Goal: Task Accomplishment & Management: Use online tool/utility

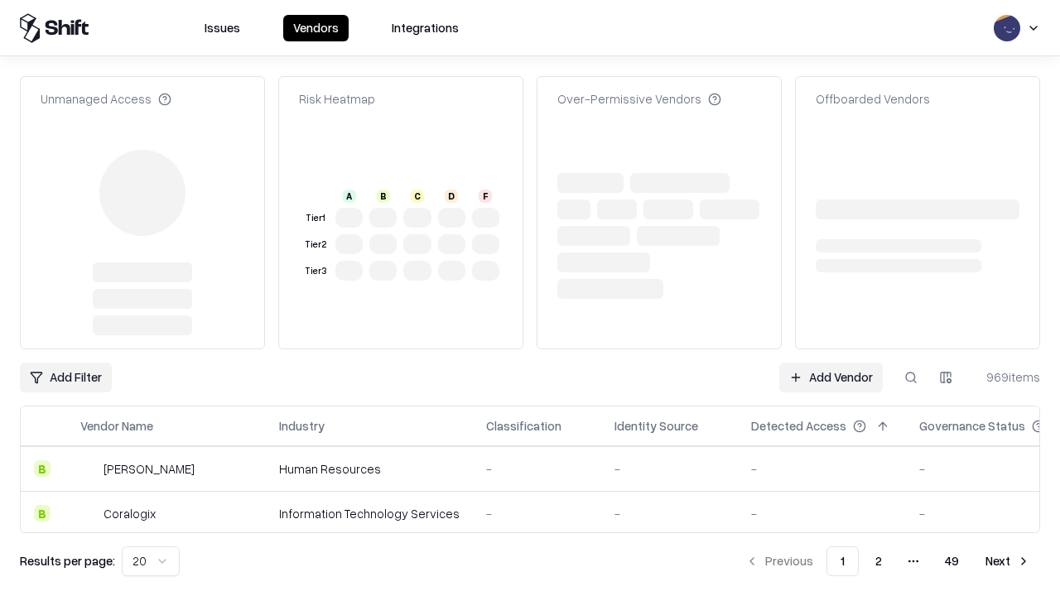
click at [831, 363] on link "Add Vendor" at bounding box center [831, 378] width 104 height 30
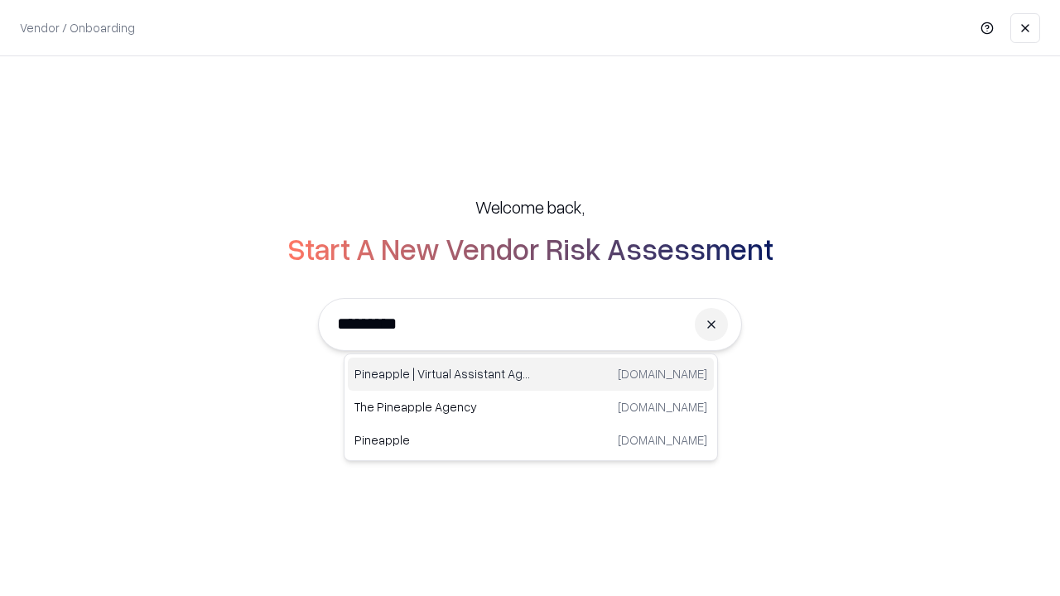
click at [531, 374] on div "Pineapple | Virtual Assistant Agency [DOMAIN_NAME]" at bounding box center [531, 374] width 366 height 33
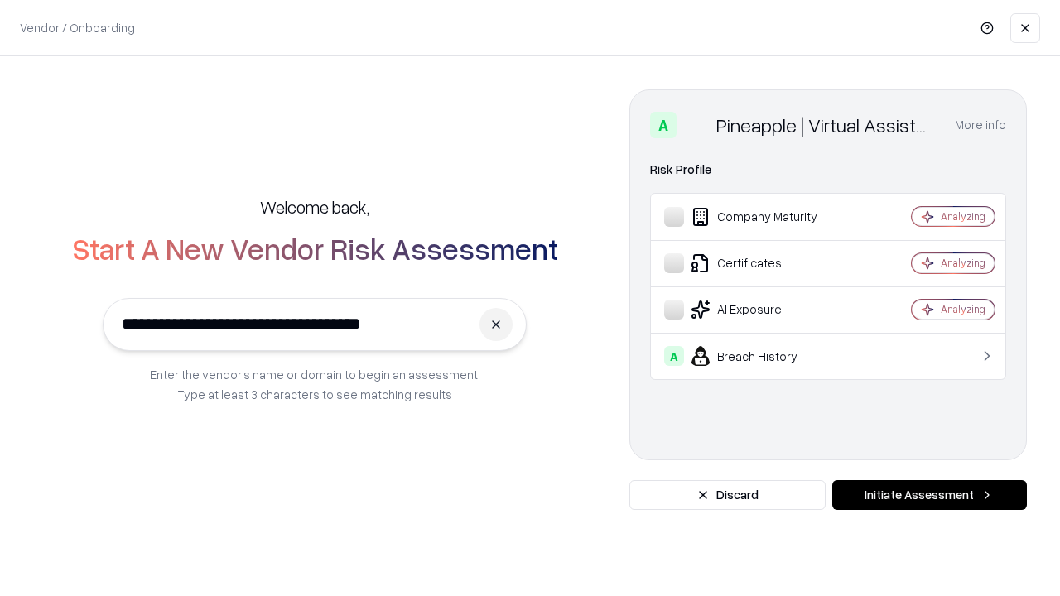
type input "**********"
click at [929, 495] on button "Initiate Assessment" at bounding box center [929, 495] width 195 height 30
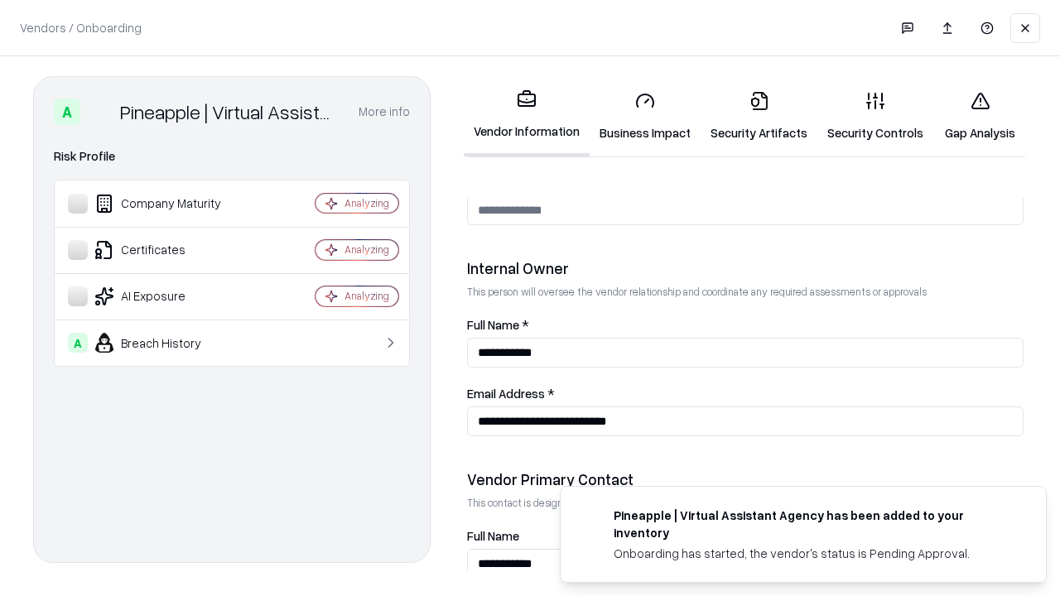
scroll to position [858, 0]
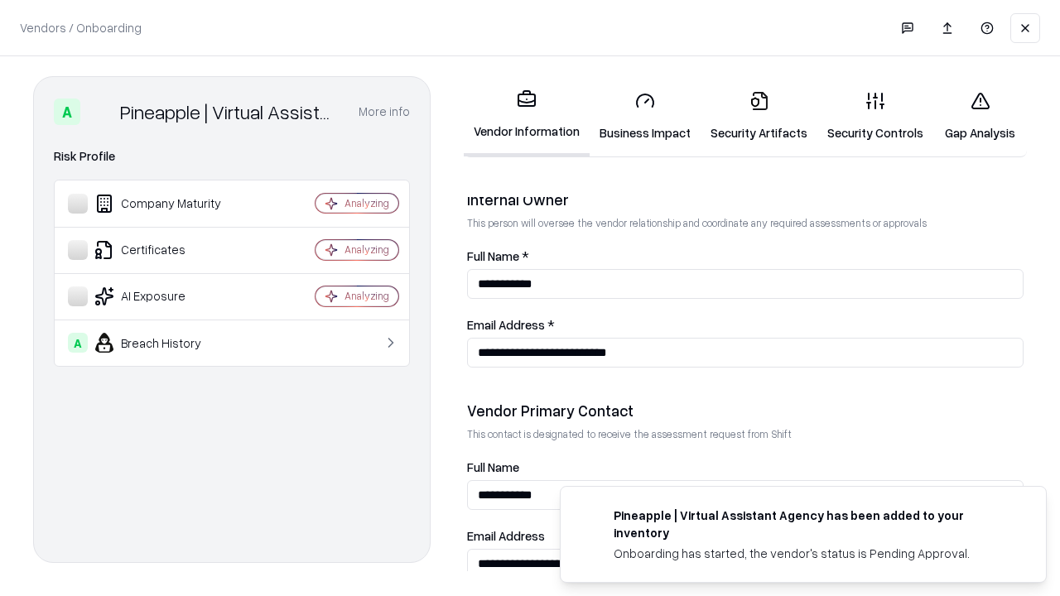
click at [645, 116] on link "Business Impact" at bounding box center [645, 116] width 111 height 77
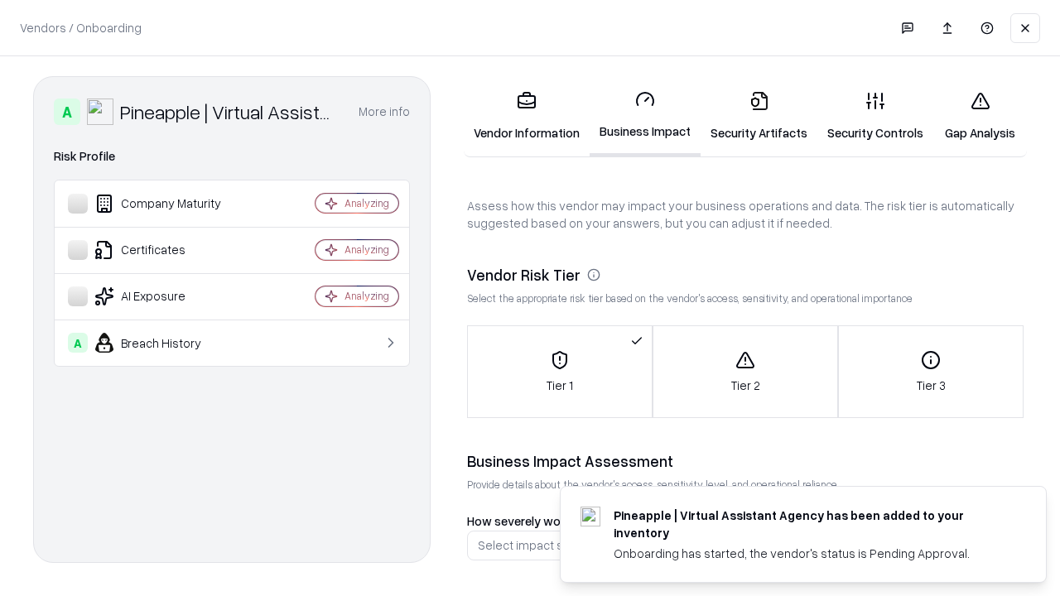
click at [980, 116] on link "Gap Analysis" at bounding box center [980, 116] width 94 height 77
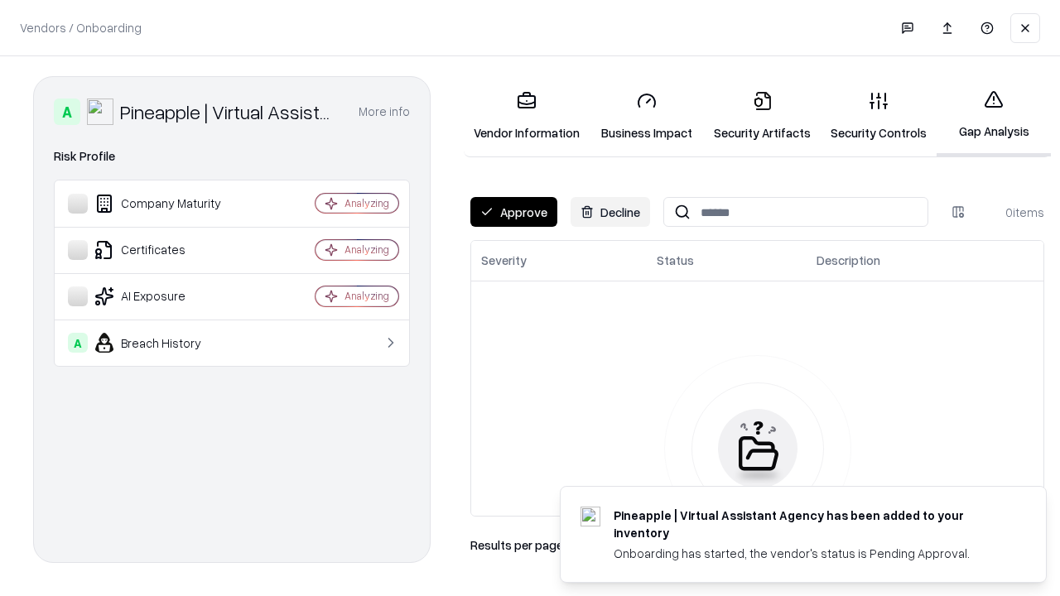
click at [513, 212] on button "Approve" at bounding box center [513, 212] width 87 height 30
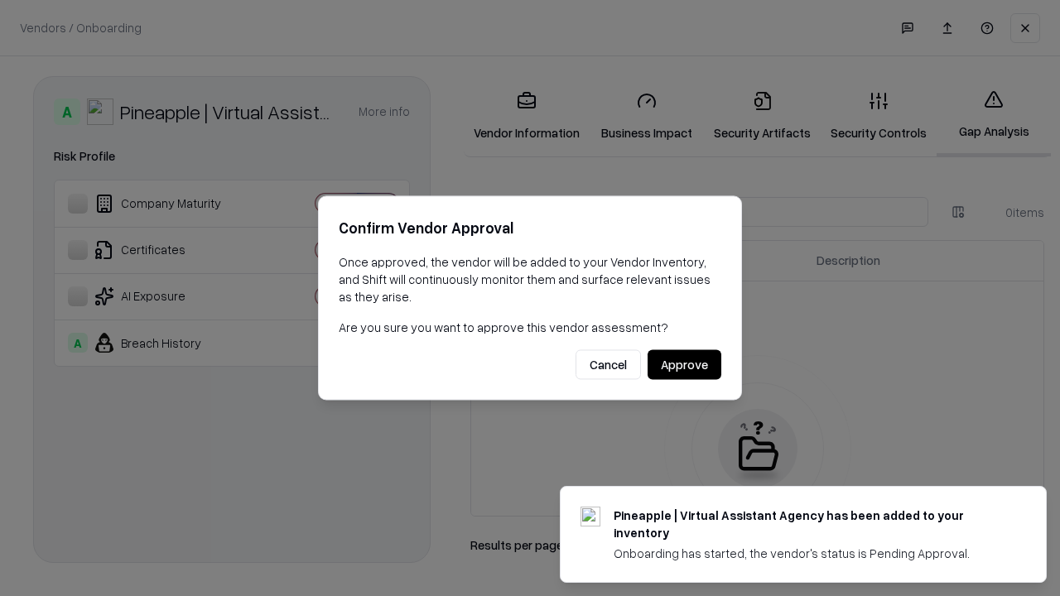
click at [684, 364] on button "Approve" at bounding box center [685, 365] width 74 height 30
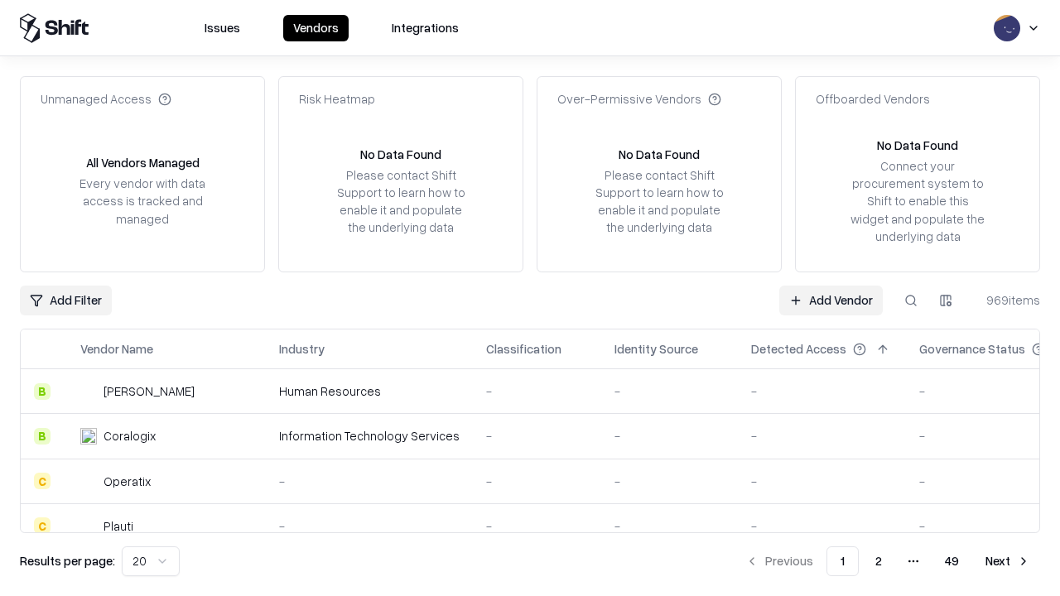
type input "**********"
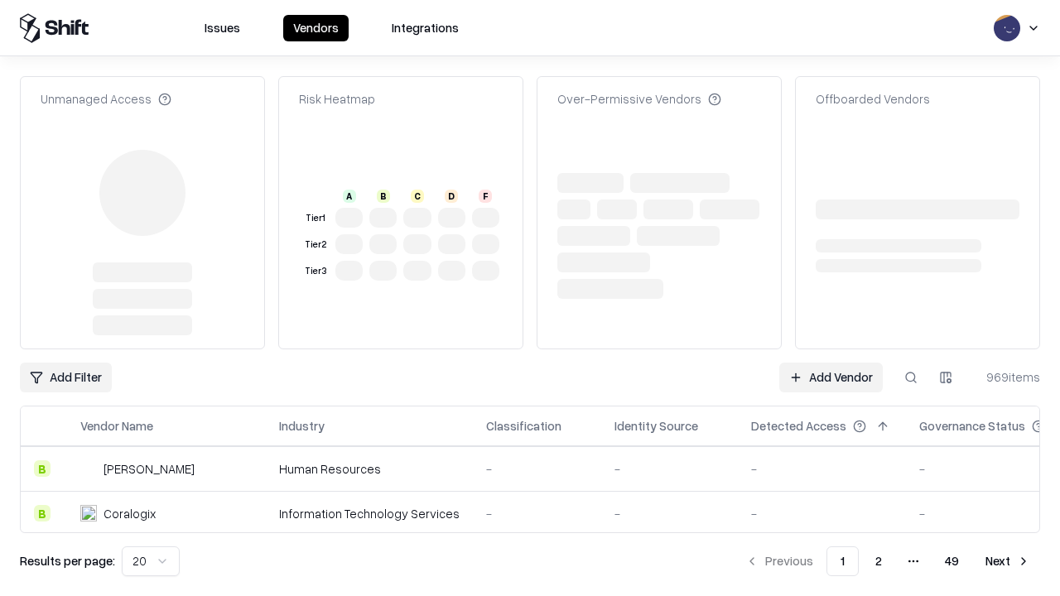
click at [831, 363] on link "Add Vendor" at bounding box center [831, 378] width 104 height 30
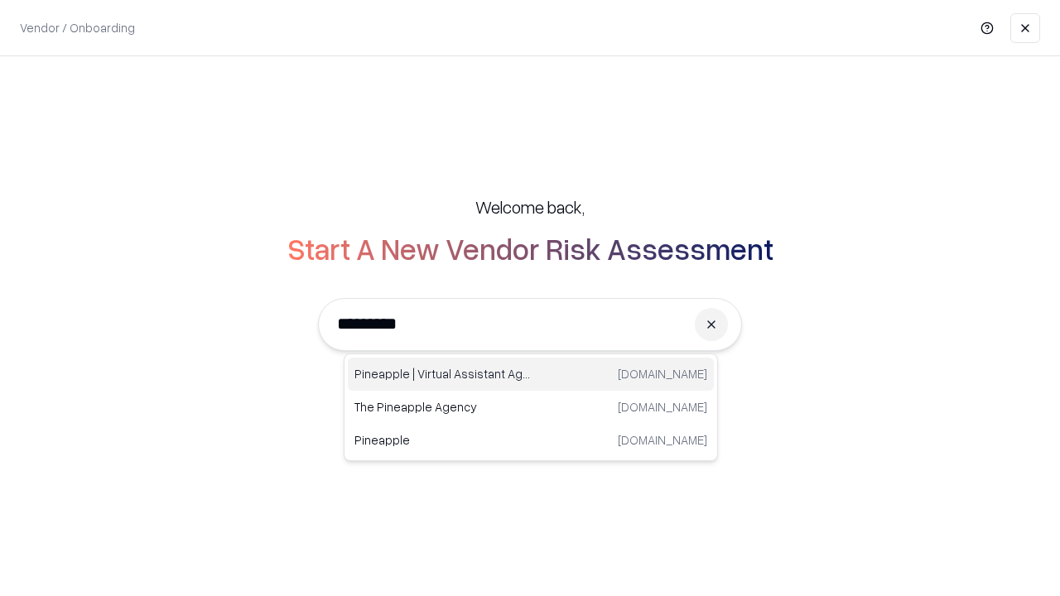
click at [531, 374] on div "Pineapple | Virtual Assistant Agency [DOMAIN_NAME]" at bounding box center [531, 374] width 366 height 33
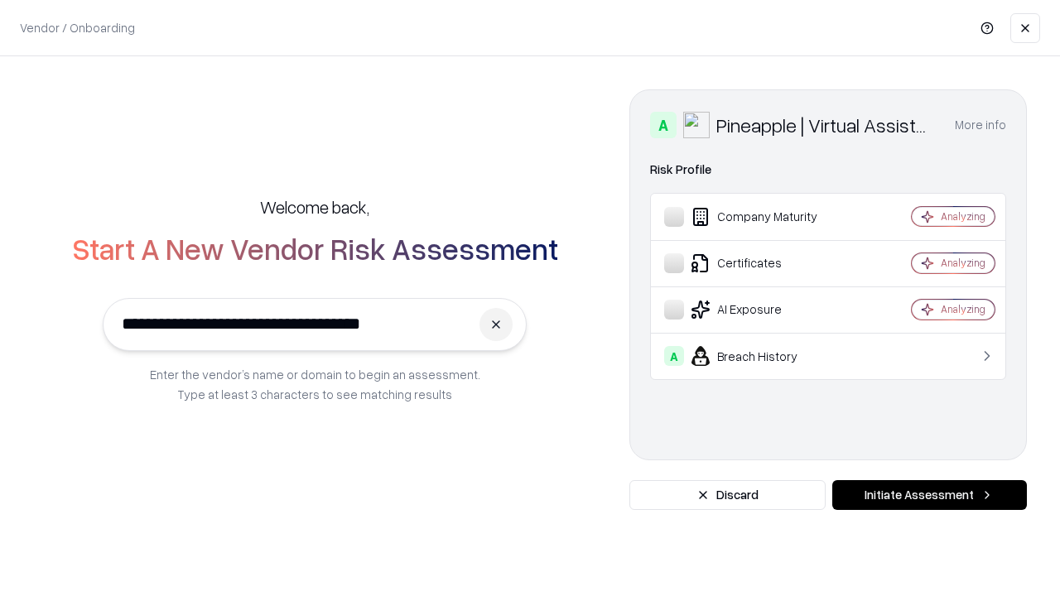
type input "**********"
click at [929, 495] on button "Initiate Assessment" at bounding box center [929, 495] width 195 height 30
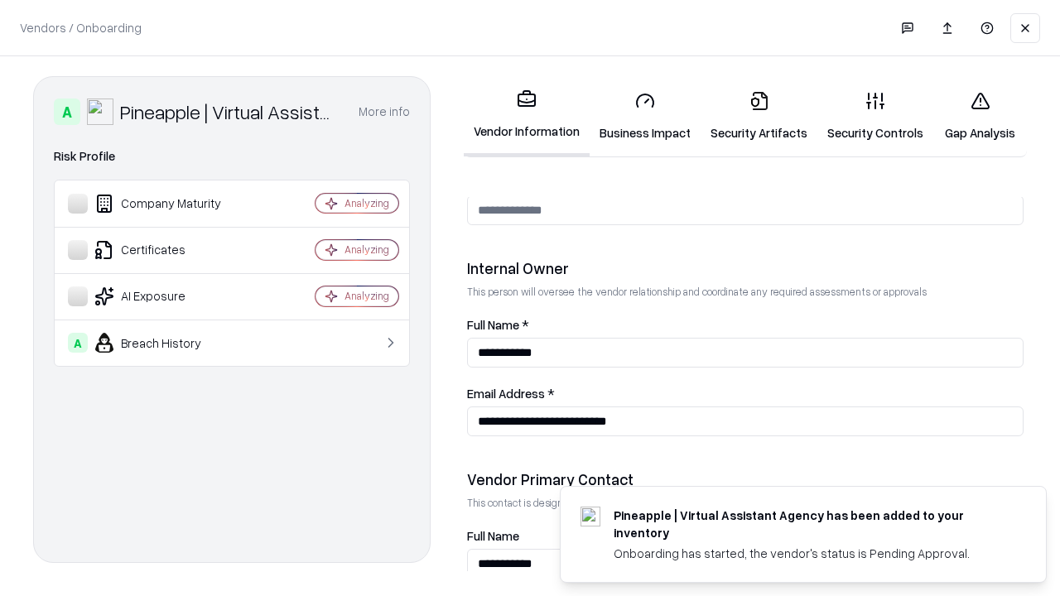
scroll to position [858, 0]
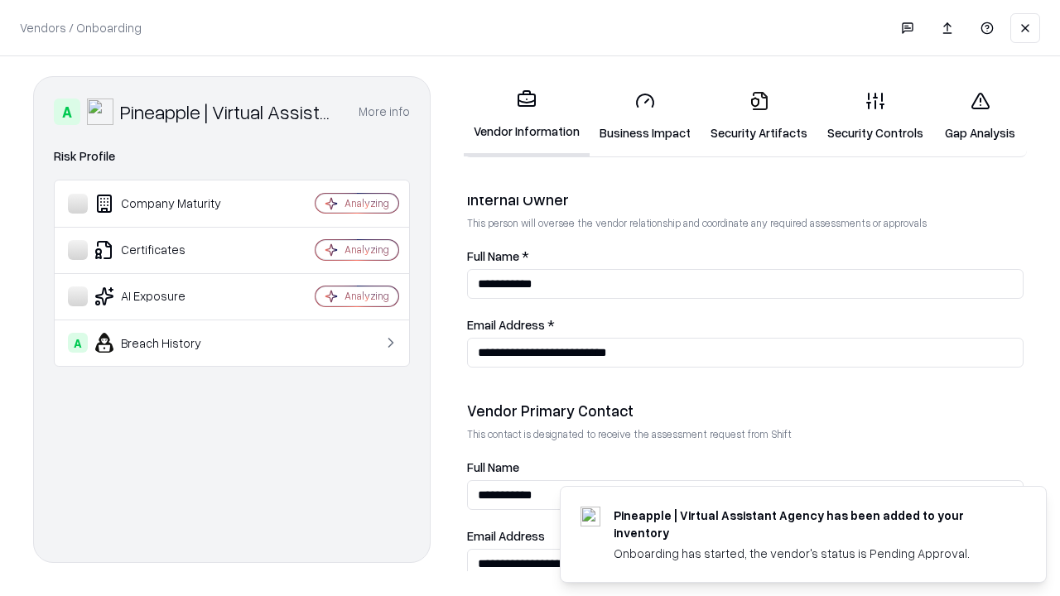
click at [980, 116] on link "Gap Analysis" at bounding box center [980, 116] width 94 height 77
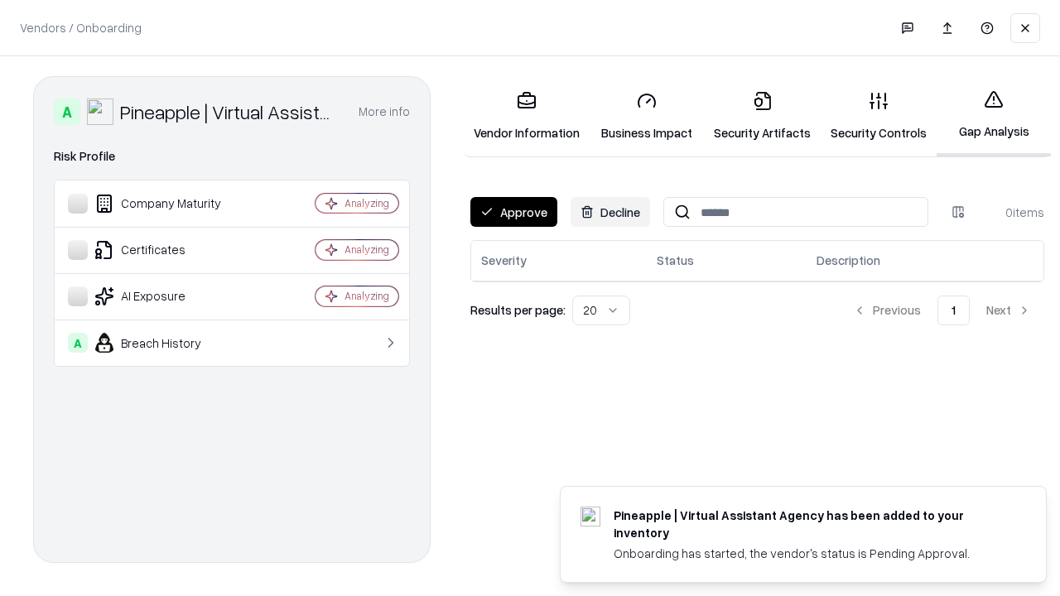
click at [513, 212] on button "Approve" at bounding box center [513, 212] width 87 height 30
